Goal: Navigation & Orientation: Find specific page/section

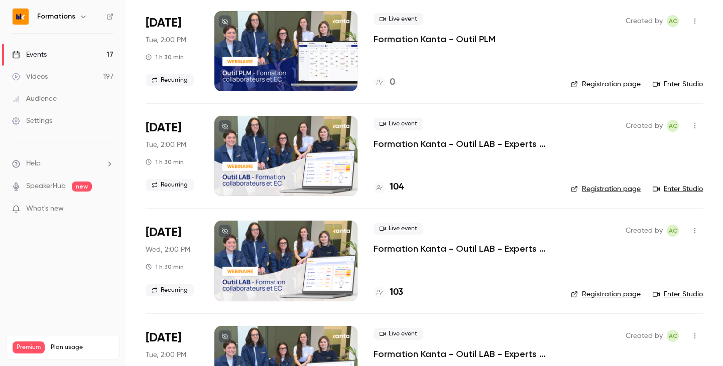
scroll to position [603, 0]
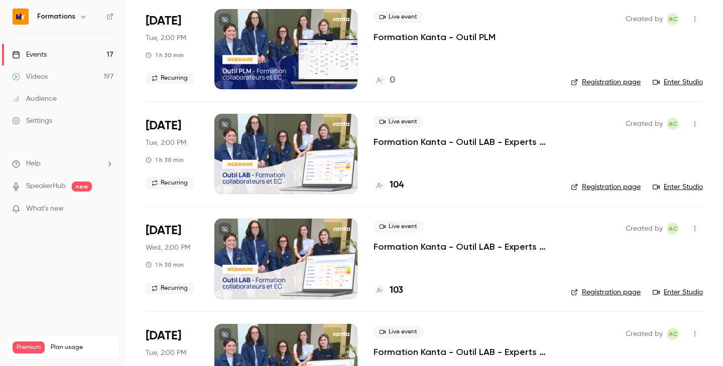
click at [47, 57] on div "Events" at bounding box center [29, 55] width 35 height 10
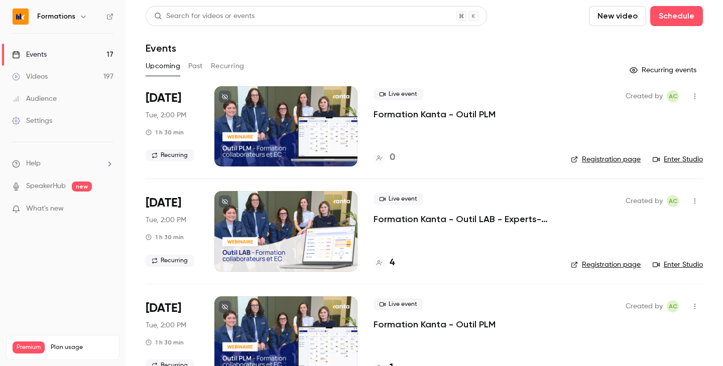
click at [70, 16] on h6 "Formations" at bounding box center [56, 17] width 38 height 10
click at [83, 17] on icon "button" at bounding box center [83, 17] width 8 height 8
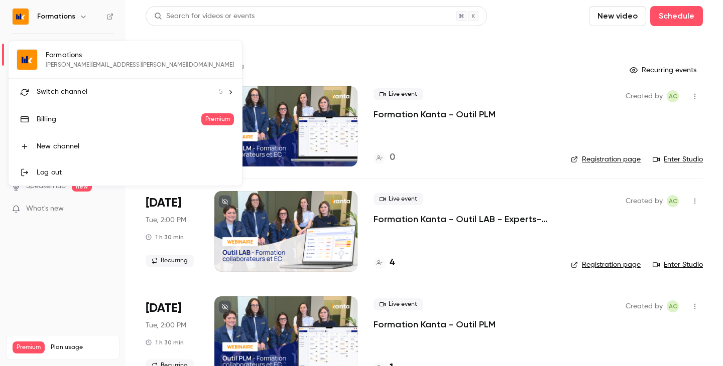
click at [87, 95] on div "Switch channel 5" at bounding box center [130, 92] width 186 height 11
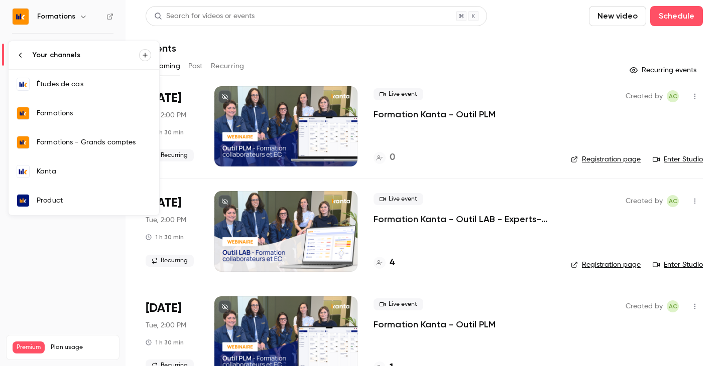
click at [108, 178] on link "Kanta" at bounding box center [84, 171] width 151 height 29
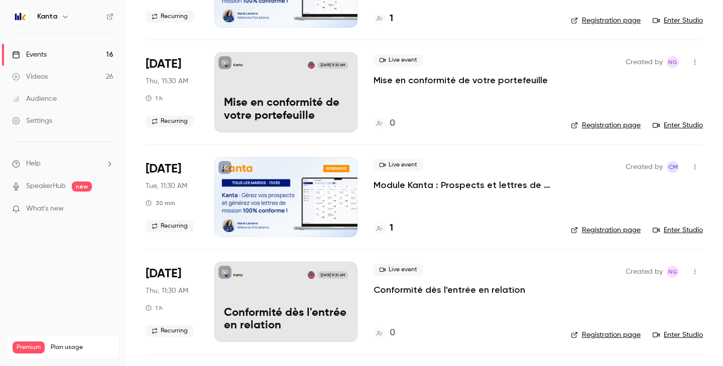
scroll to position [667, 0]
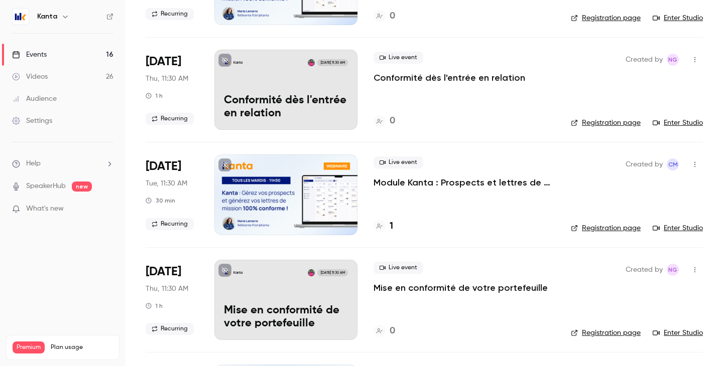
click at [63, 15] on icon "button" at bounding box center [65, 17] width 8 height 8
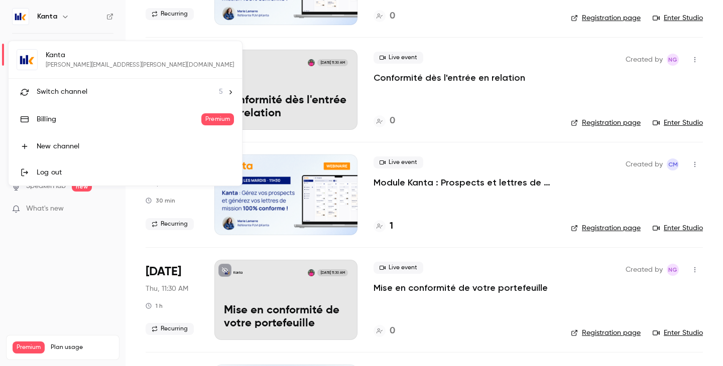
click at [99, 89] on div "Switch channel 5" at bounding box center [130, 92] width 186 height 11
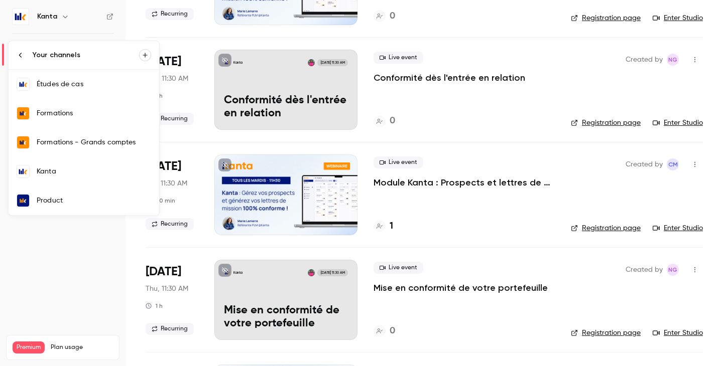
click at [123, 83] on div "Études de cas" at bounding box center [94, 84] width 114 height 10
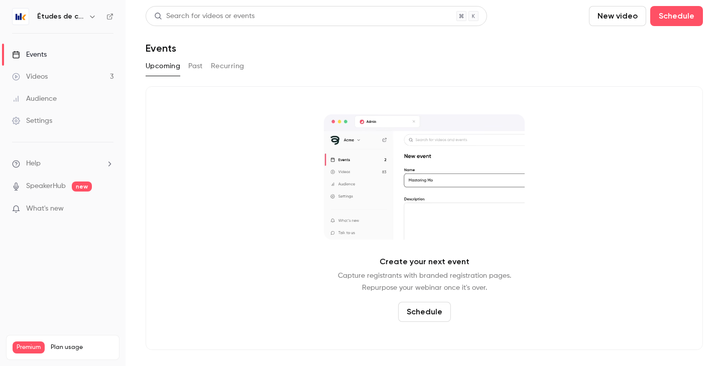
click at [89, 18] on icon "button" at bounding box center [92, 17] width 8 height 8
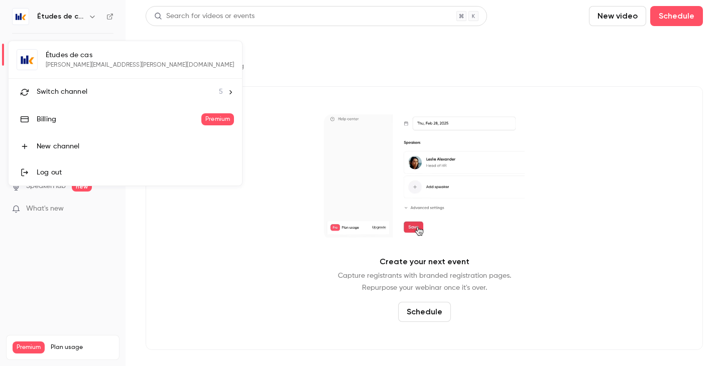
click at [93, 95] on div "Switch channel 5" at bounding box center [130, 92] width 186 height 11
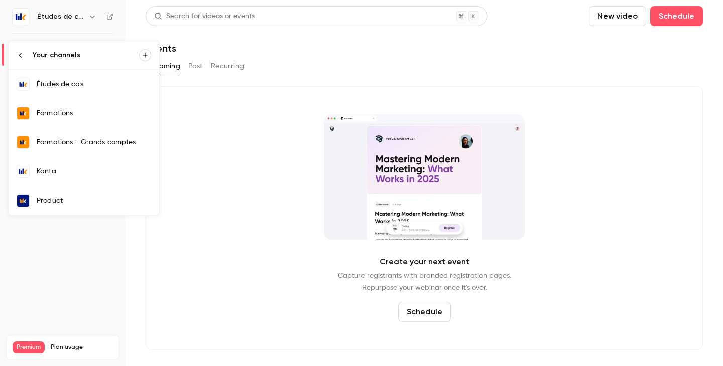
click at [25, 51] on li "Your channels" at bounding box center [84, 55] width 151 height 28
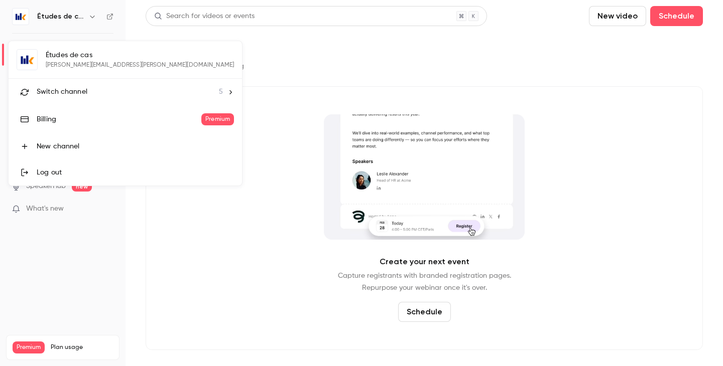
click at [72, 27] on div at bounding box center [361, 183] width 723 height 366
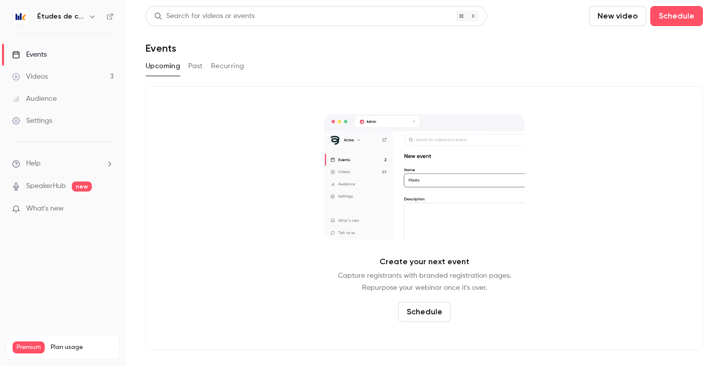
click at [72, 20] on h6 "Études de cas" at bounding box center [60, 17] width 47 height 10
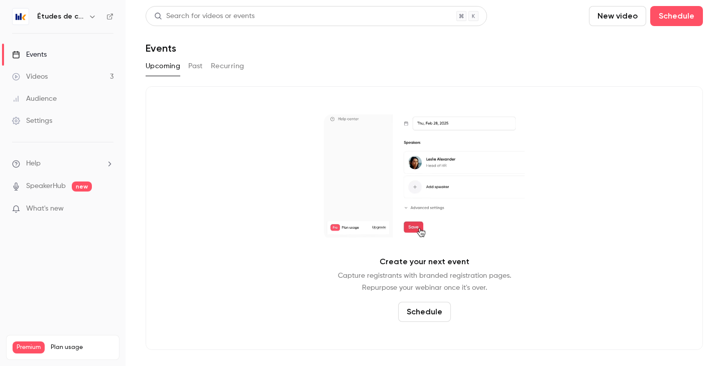
click at [43, 54] on div "Events" at bounding box center [29, 55] width 35 height 10
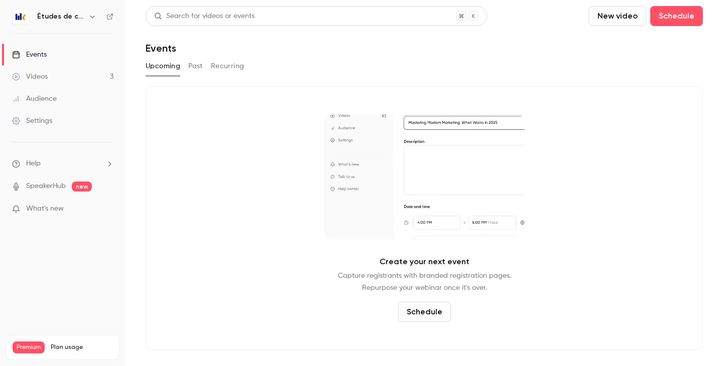
click at [91, 20] on icon "button" at bounding box center [92, 17] width 8 height 8
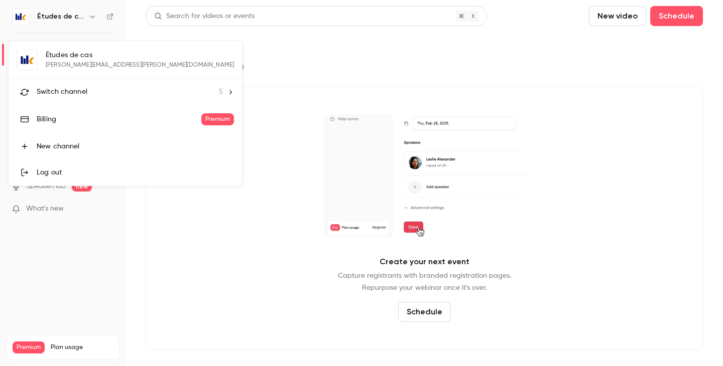
click at [145, 98] on li "Switch channel 5" at bounding box center [125, 92] width 233 height 27
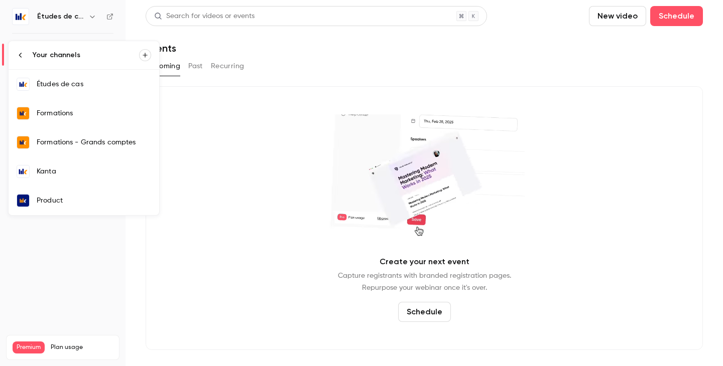
click at [22, 55] on icon at bounding box center [21, 55] width 8 height 8
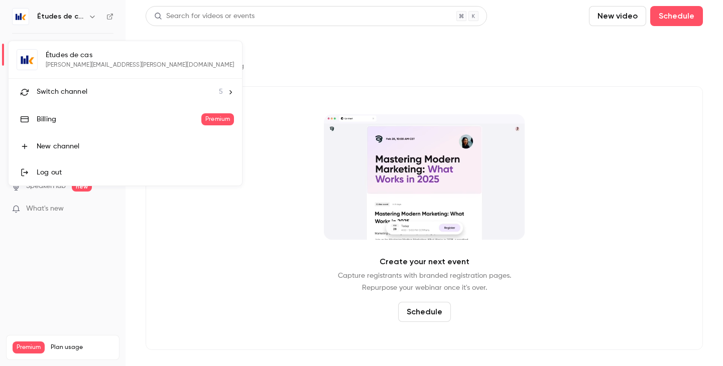
click at [107, 87] on div "Switch channel 5" at bounding box center [130, 92] width 186 height 11
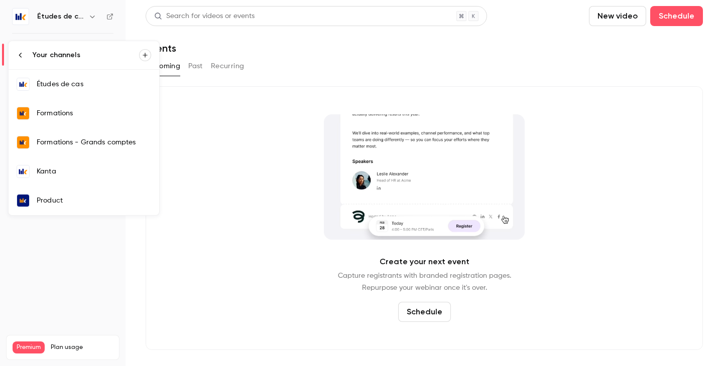
click at [96, 112] on div "Formations" at bounding box center [94, 113] width 114 height 10
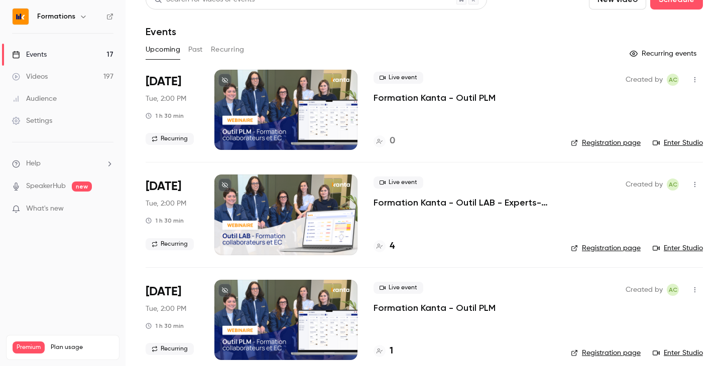
scroll to position [17, 0]
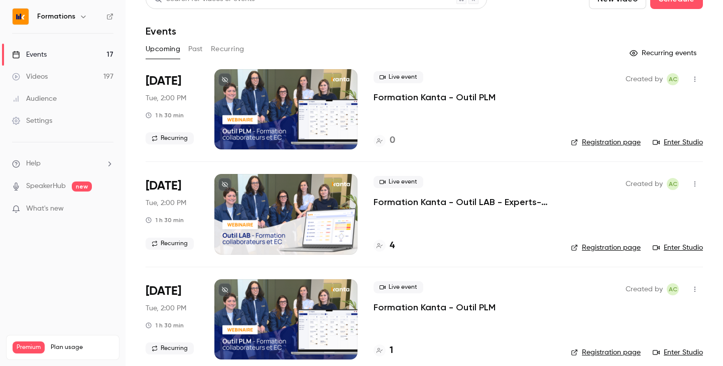
click at [697, 246] on link "Enter Studio" at bounding box center [677, 248] width 50 height 10
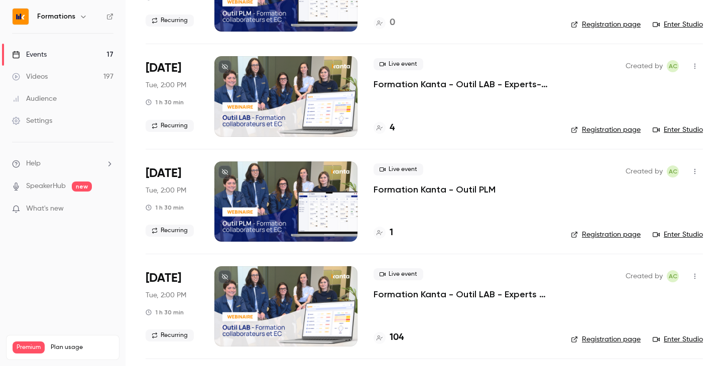
scroll to position [136, 0]
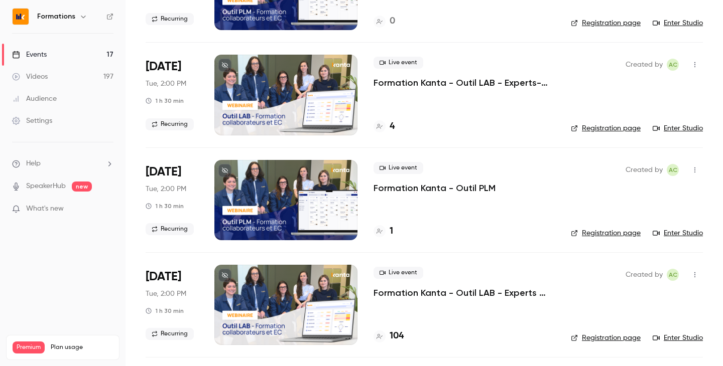
click at [675, 235] on link "Enter Studio" at bounding box center [677, 233] width 50 height 10
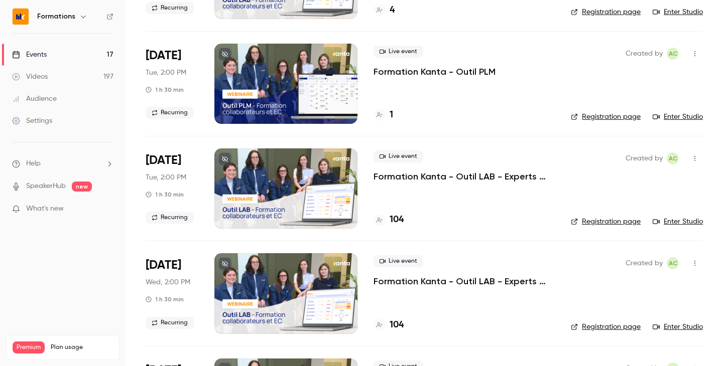
scroll to position [273, 0]
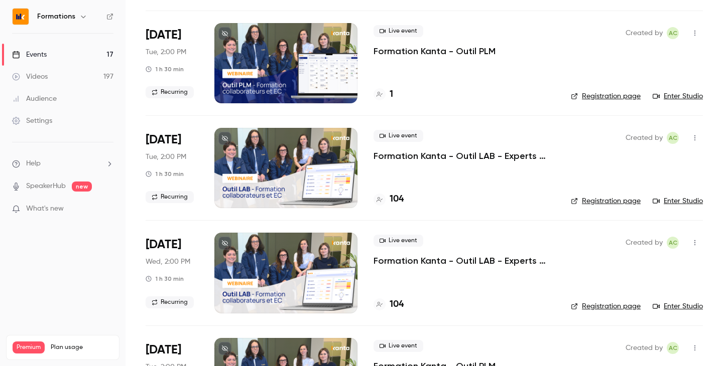
click at [681, 200] on link "Enter Studio" at bounding box center [677, 201] width 50 height 10
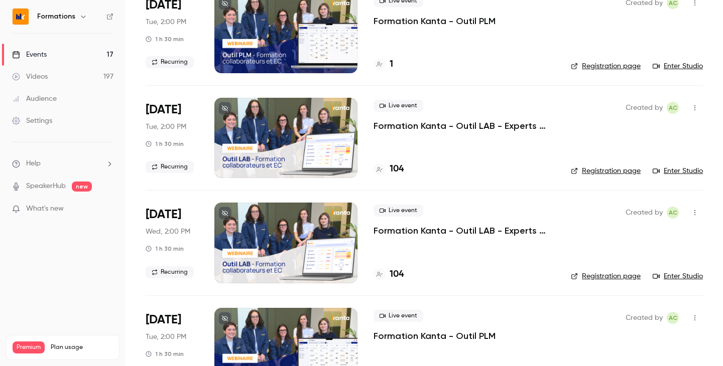
scroll to position [312, 0]
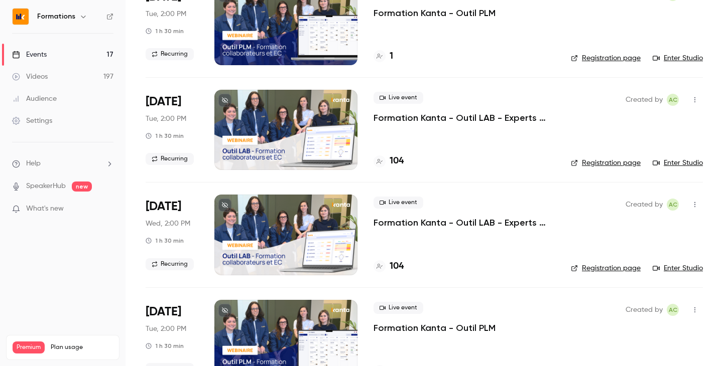
click at [676, 265] on link "Enter Studio" at bounding box center [677, 268] width 50 height 10
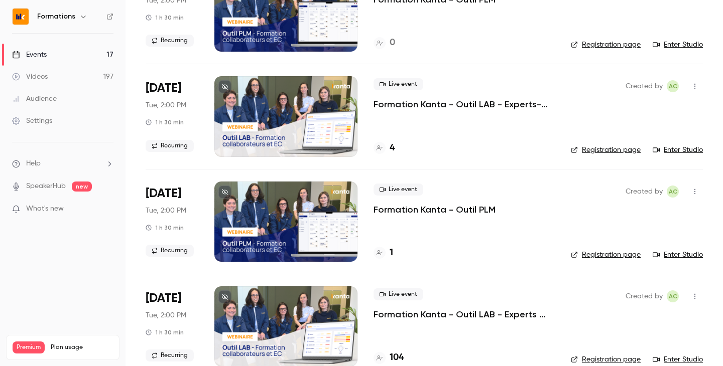
scroll to position [116, 0]
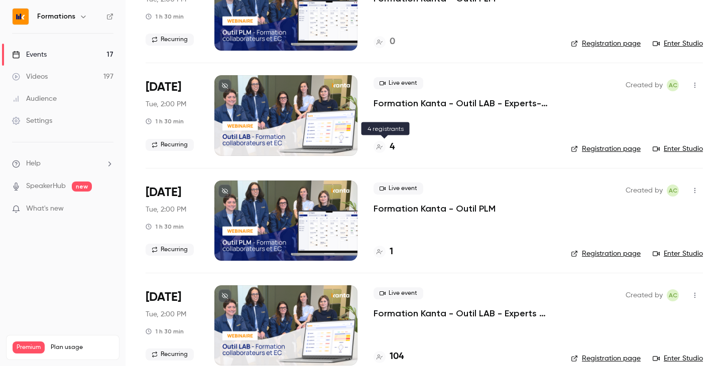
click at [388, 147] on div "4" at bounding box center [383, 147] width 21 height 14
